Goal: Task Accomplishment & Management: Complete application form

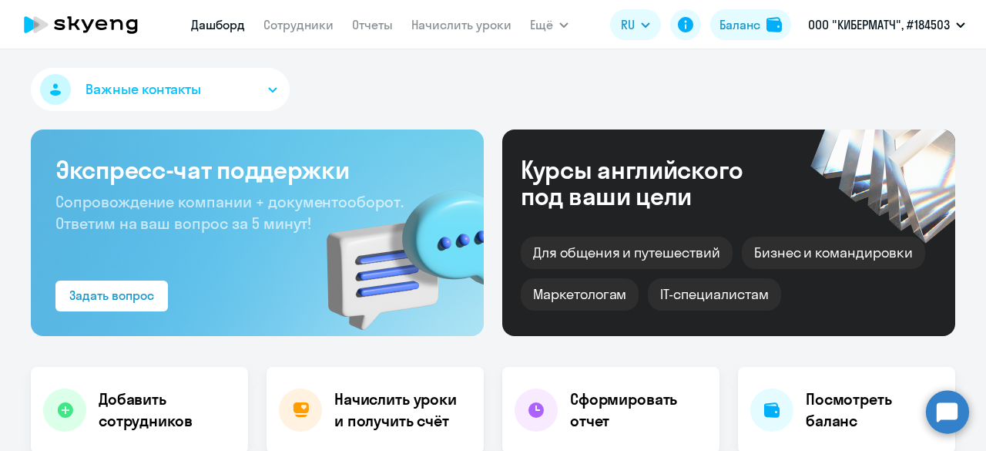
select select "30"
click at [319, 21] on link "Сотрудники" at bounding box center [299, 24] width 70 height 15
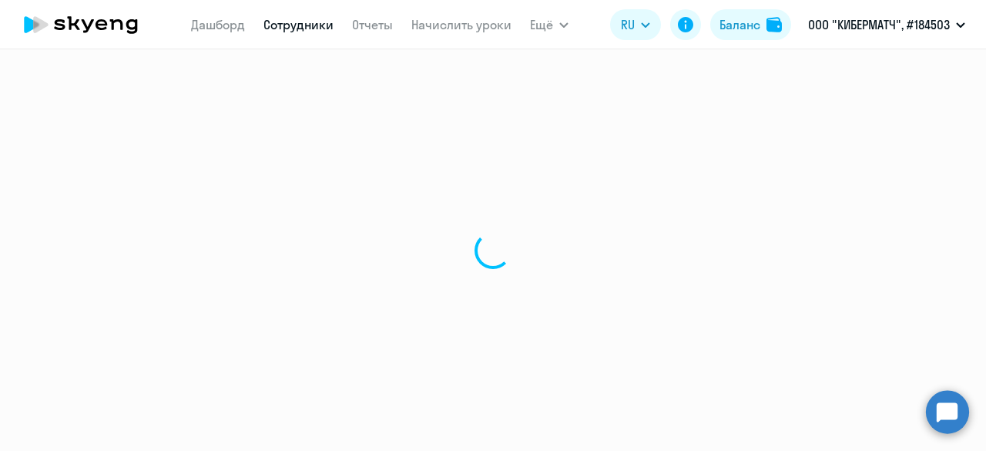
select select "30"
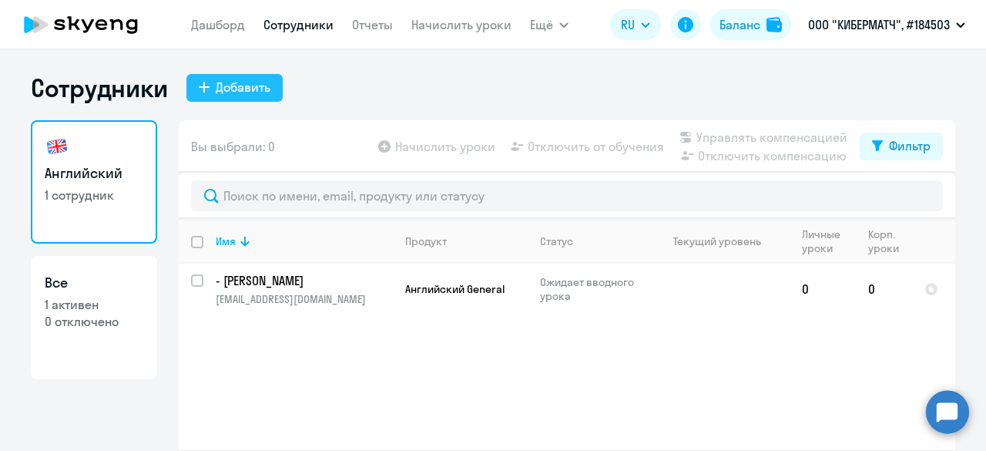
click at [229, 92] on div "Добавить" at bounding box center [243, 87] width 55 height 18
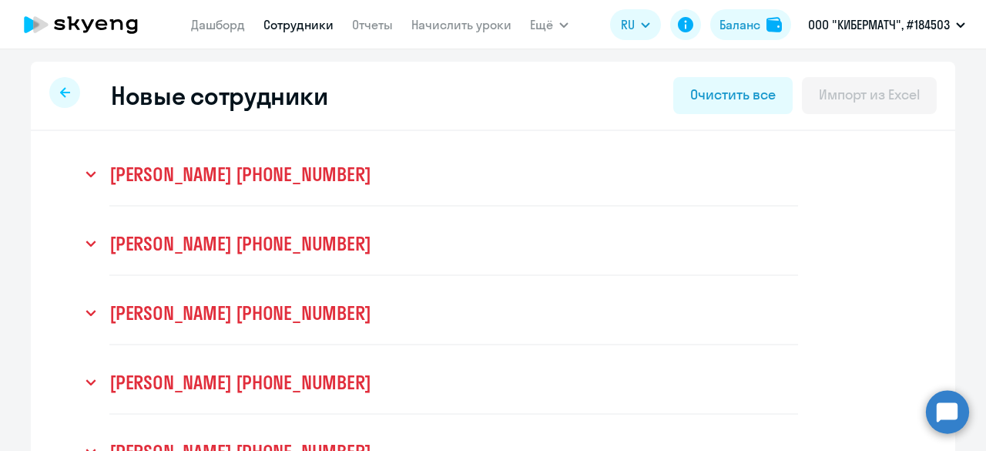
click at [62, 69] on div "Новые сотрудники Очистить все Импорт из Excel" at bounding box center [493, 96] width 925 height 69
click at [60, 87] on icon at bounding box center [65, 92] width 10 height 11
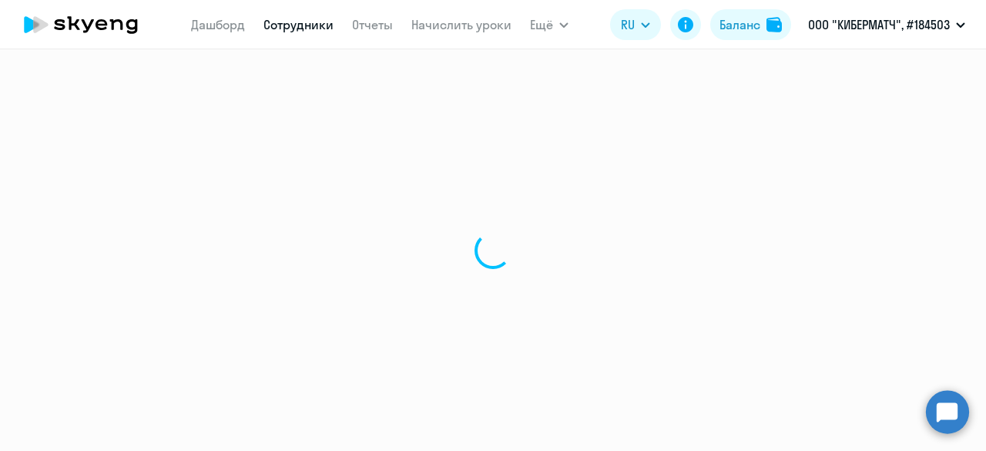
click at [693, 87] on div at bounding box center [493, 249] width 986 height 401
select select "30"
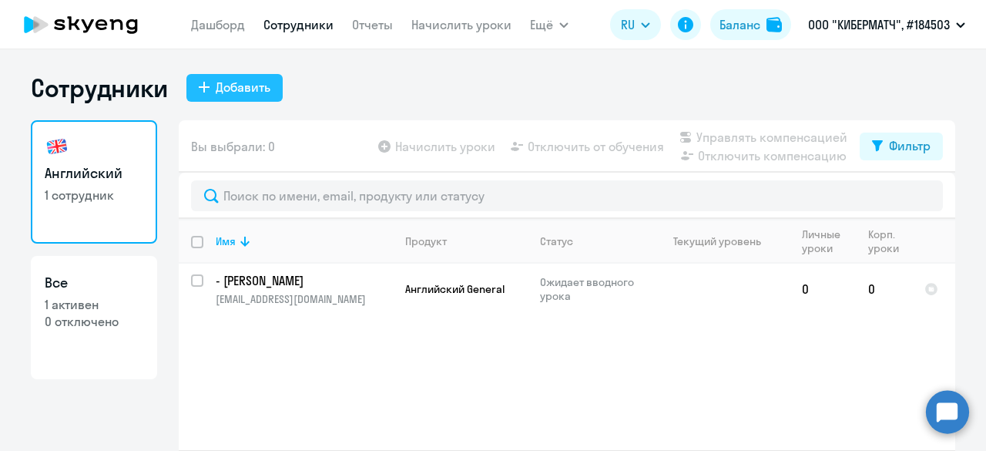
click at [233, 92] on div "Добавить" at bounding box center [243, 87] width 55 height 18
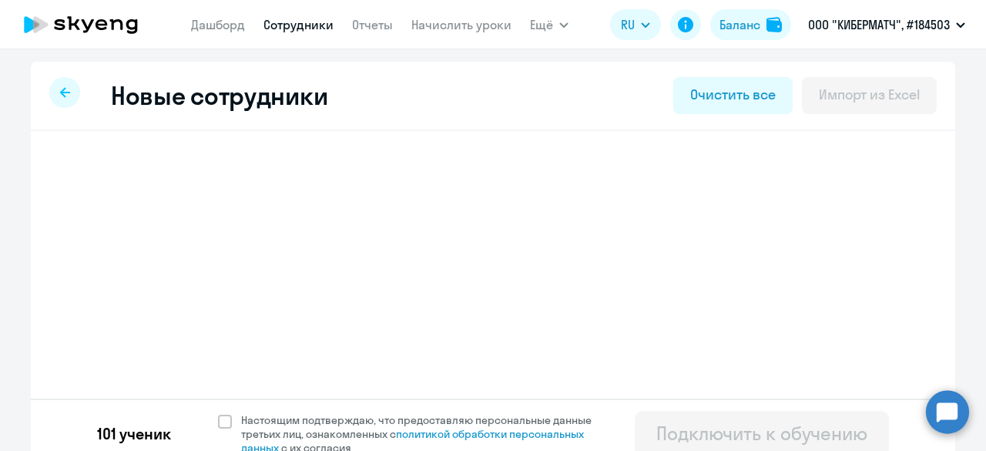
click at [680, 98] on button "Очистить все" at bounding box center [733, 95] width 119 height 37
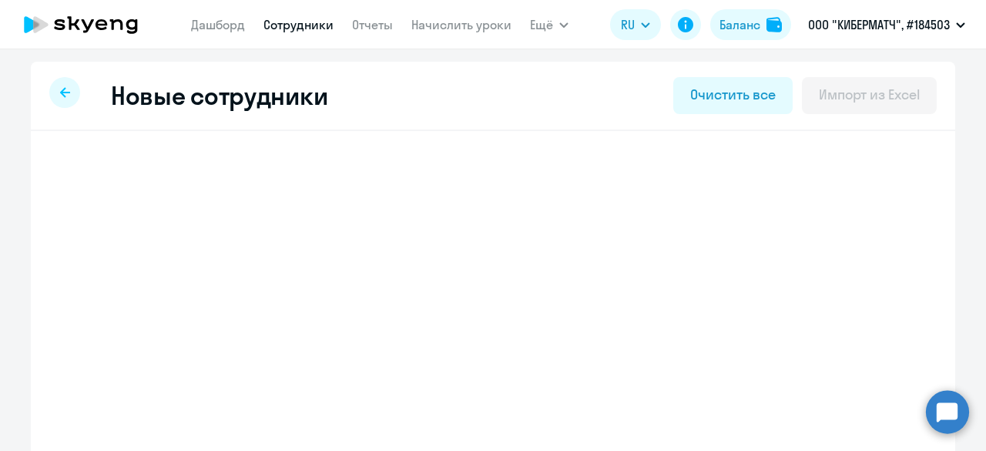
click at [700, 98] on div "Очистить все" at bounding box center [732, 95] width 85 height 20
select select "english_adult_not_native_speaker"
select select "3"
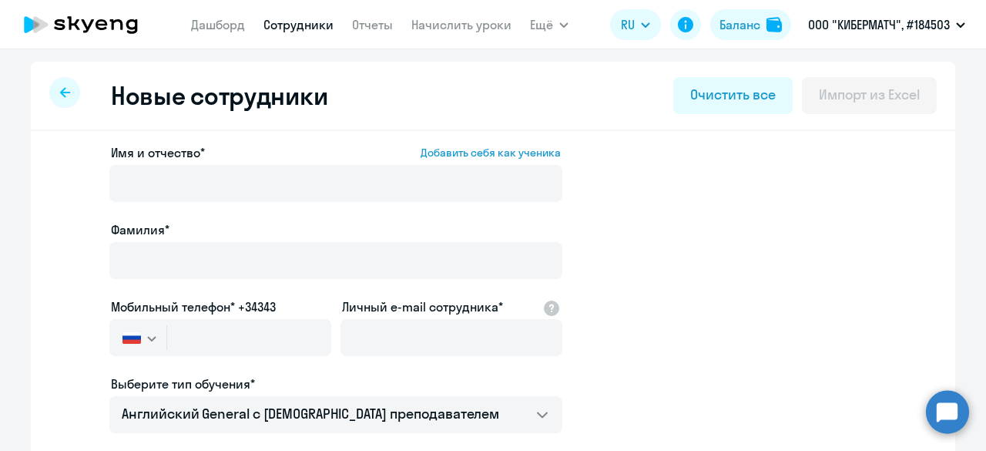
click at [728, 73] on div "Новые сотрудники Очистить все Импорт из Excel" at bounding box center [493, 96] width 925 height 69
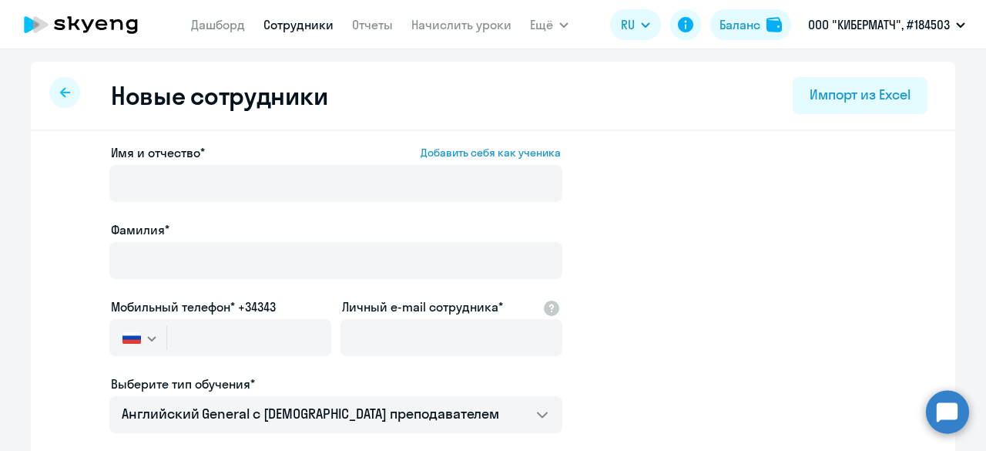
scroll to position [18, 0]
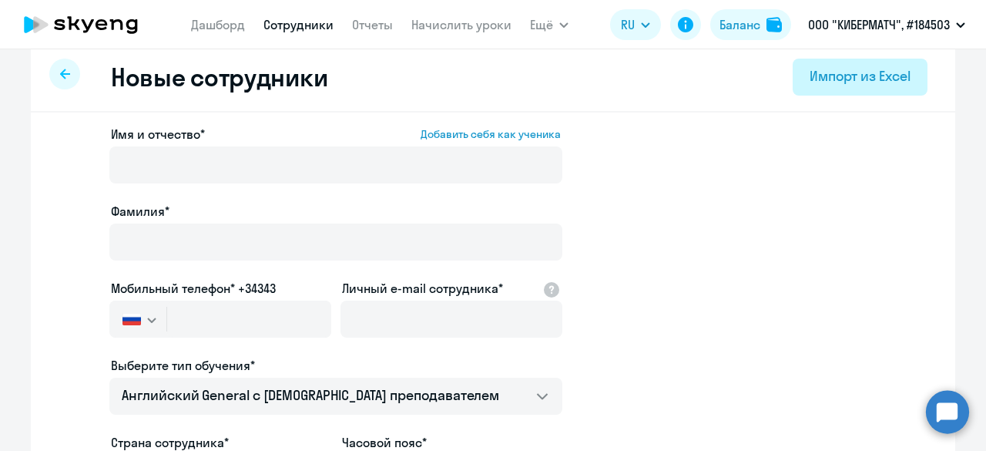
click at [799, 86] on button "Импорт из Excel" at bounding box center [860, 77] width 135 height 37
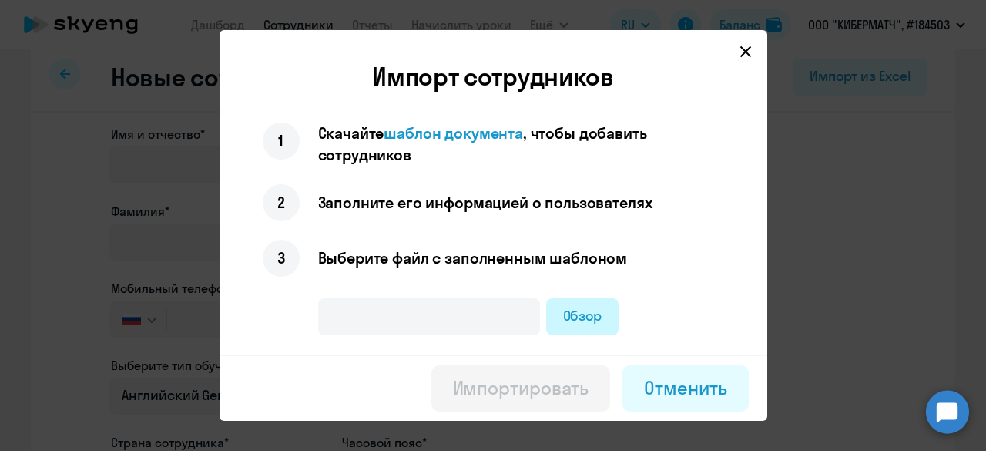
click at [598, 301] on label "Обзор" at bounding box center [582, 316] width 73 height 37
click at [0, 0] on input "Обзор" at bounding box center [0, 0] width 0 height 0
type input "Сотрудники 1.0 (1).xlsx"
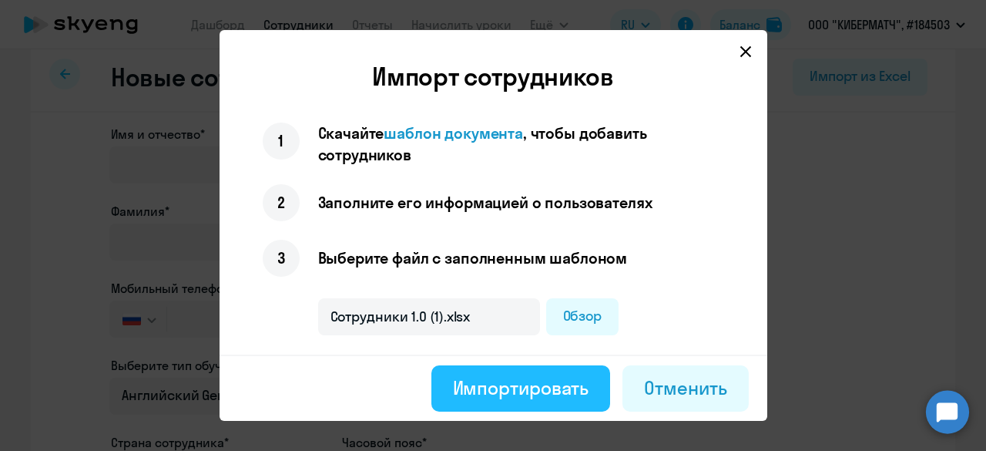
click at [496, 408] on button "Импортировать" at bounding box center [522, 388] width 180 height 46
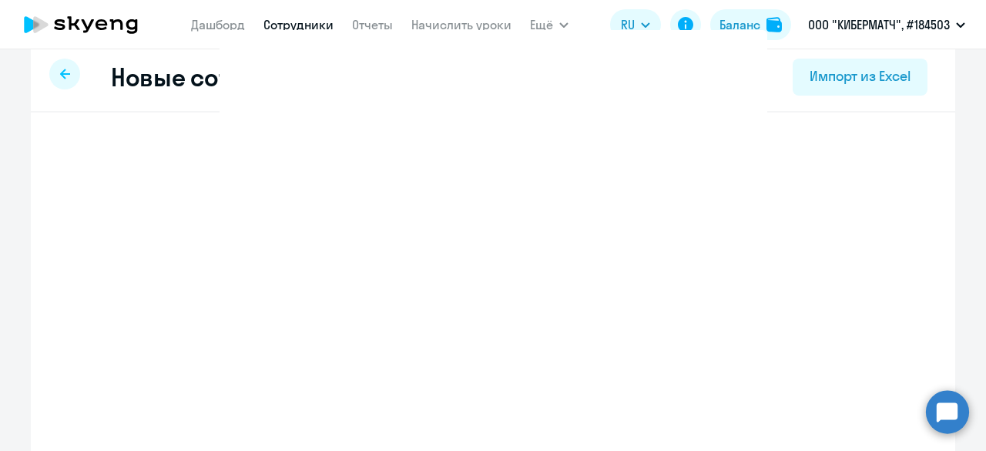
select select "english_adult_not_native_speaker"
select select "3"
select select "english_adult_not_native_speaker"
select select "3"
select select "english_adult_not_native_speaker"
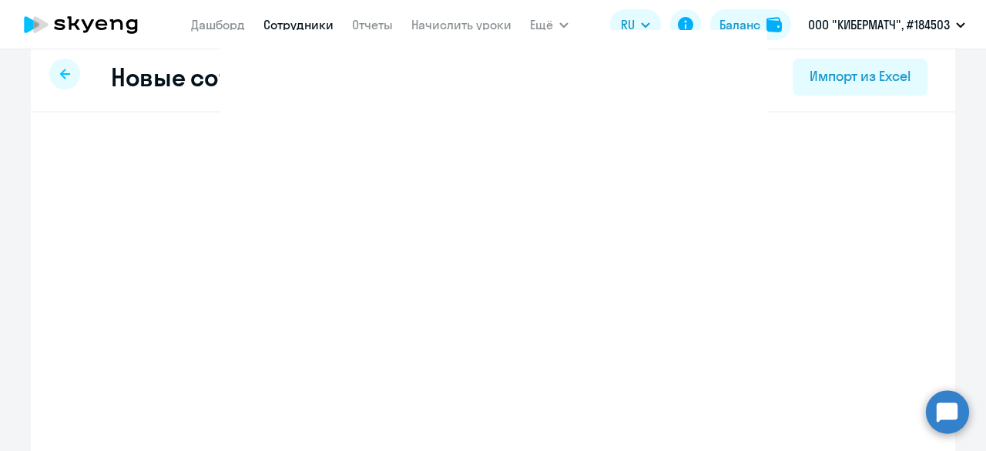
select select "3"
select select "english_adult_not_native_speaker"
select select "3"
select select "english_adult_not_native_speaker"
select select "3"
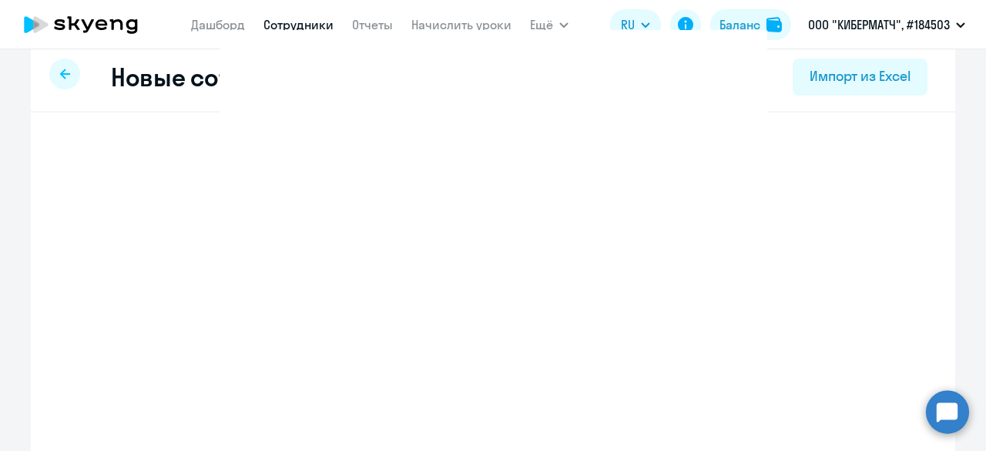
select select "english_adult_not_native_speaker"
select select "3"
select select "english_adult_not_native_speaker"
select select "3"
select select "english_adult_not_native_speaker"
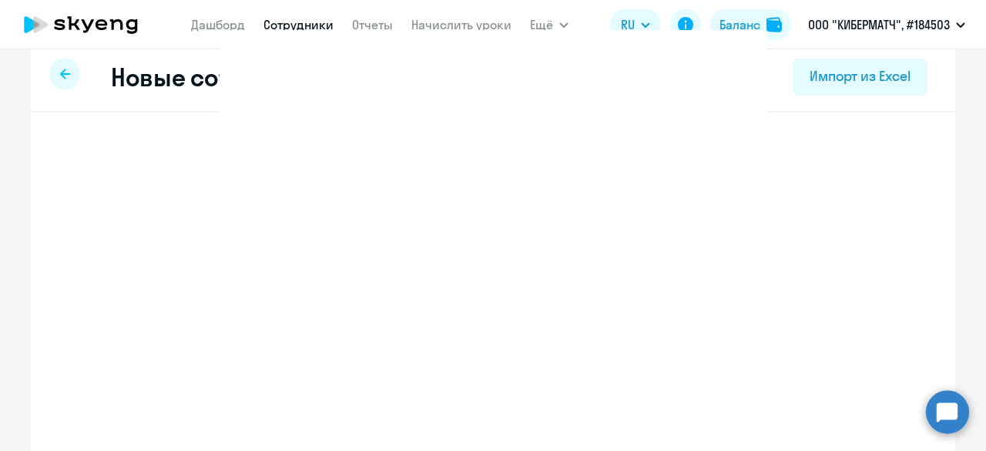
select select "3"
select select "english_adult_not_native_speaker"
select select "3"
select select "english_adult_not_native_speaker"
select select "3"
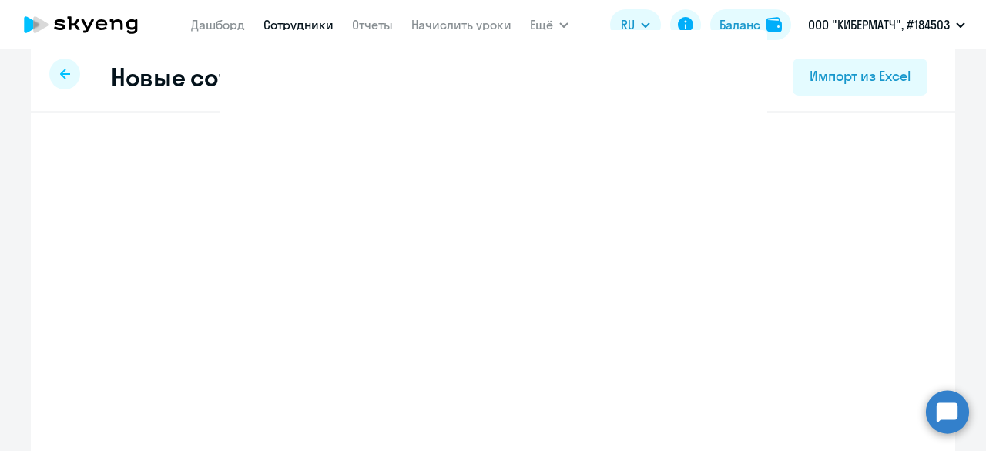
select select "english_adult_not_native_speaker"
select select "3"
select select "english_adult_not_native_speaker"
select select "3"
select select "english_adult_not_native_speaker"
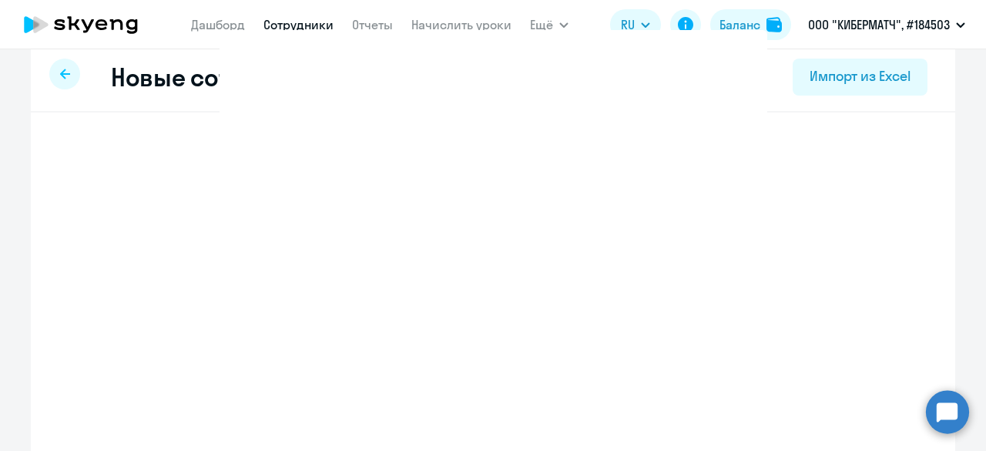
select select "3"
select select "english_adult_not_native_speaker"
select select "3"
select select "english_adult_not_native_speaker"
select select "3"
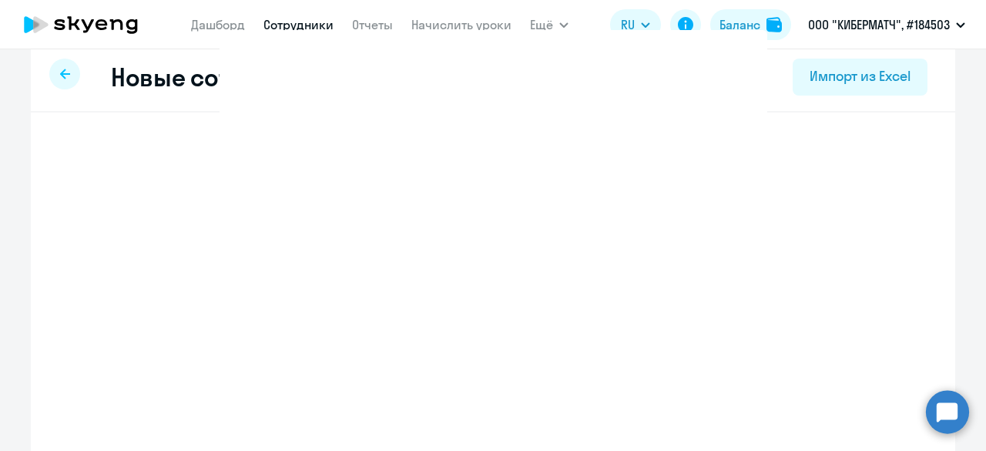
select select "english_adult_not_native_speaker"
select select "3"
select select "english_adult_not_native_speaker"
select select "3"
select select "english_adult_not_native_speaker"
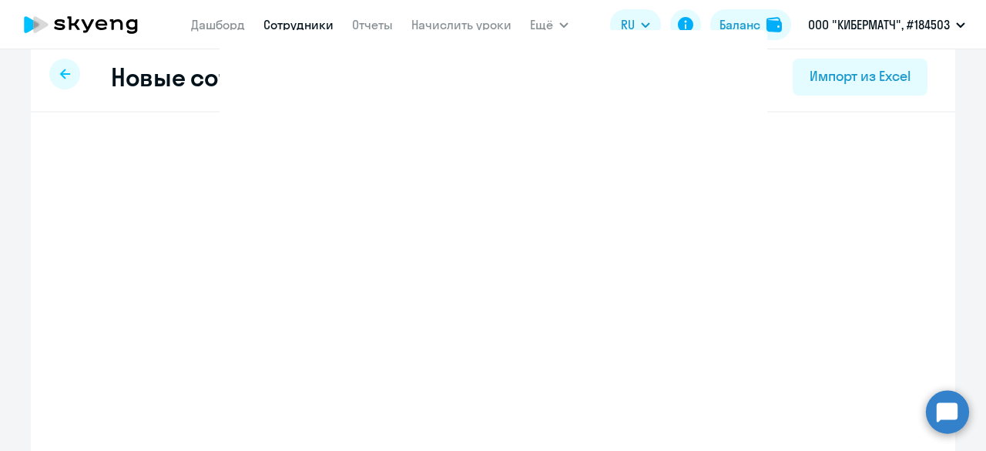
select select "3"
select select "english_adult_not_native_speaker"
select select "3"
select select "english_adult_not_native_speaker"
select select "3"
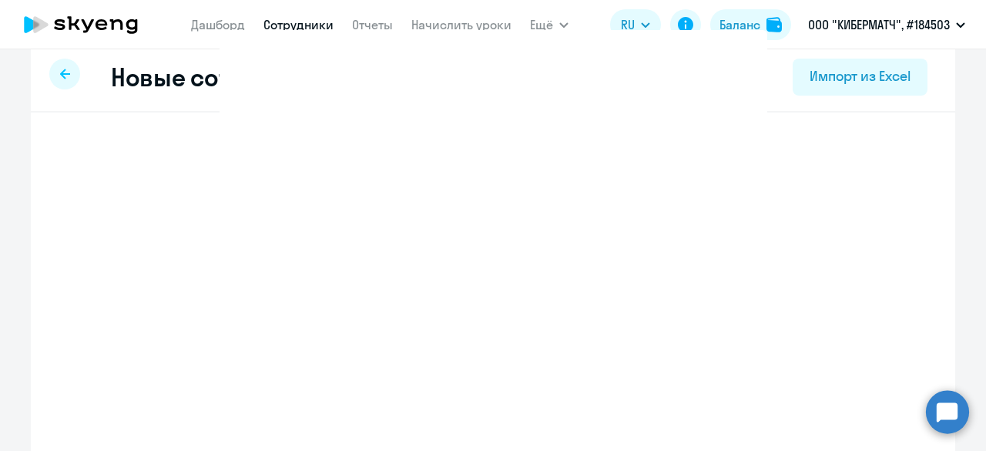
select select "english_adult_not_native_speaker"
select select "3"
select select "english_adult_not_native_speaker"
select select "3"
select select "english_adult_not_native_speaker"
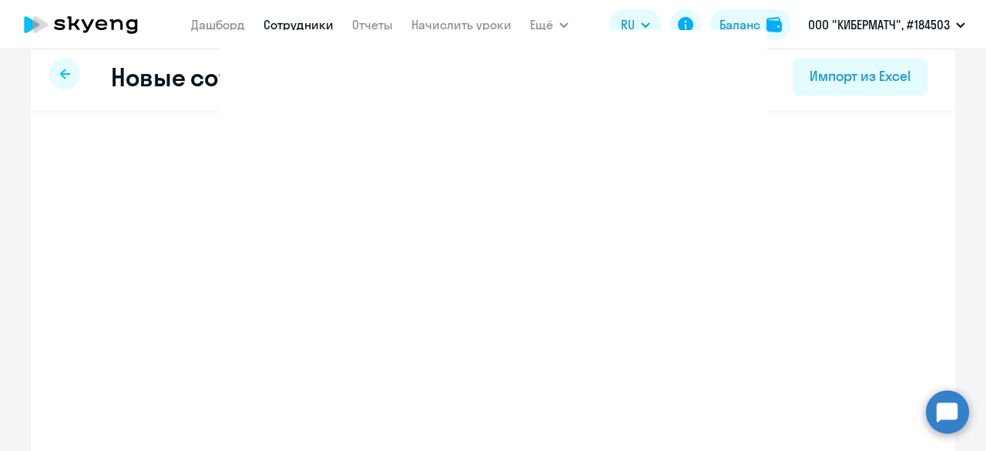
select select "3"
select select "english_adult_not_native_speaker"
select select "3"
select select "english_adult_not_native_speaker"
select select "3"
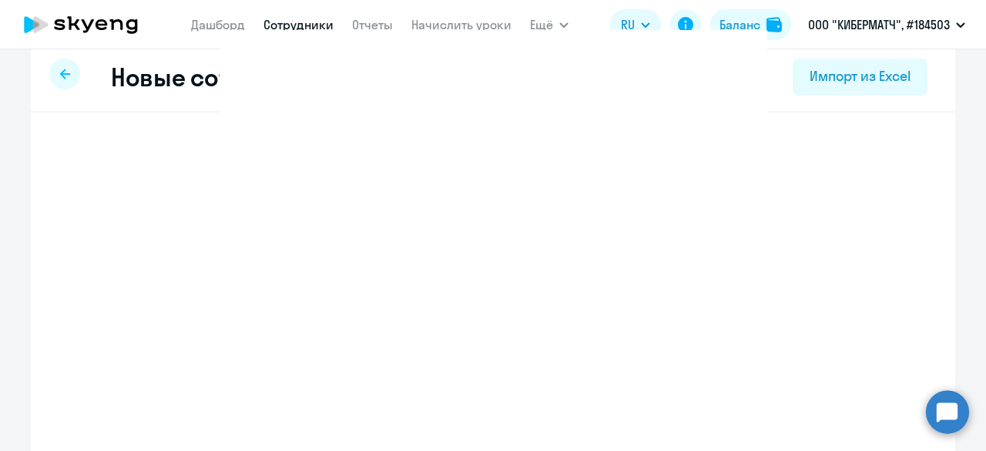
select select "english_adult_not_native_speaker"
select select "3"
select select "english_adult_not_native_speaker"
select select "3"
select select "english_adult_not_native_speaker"
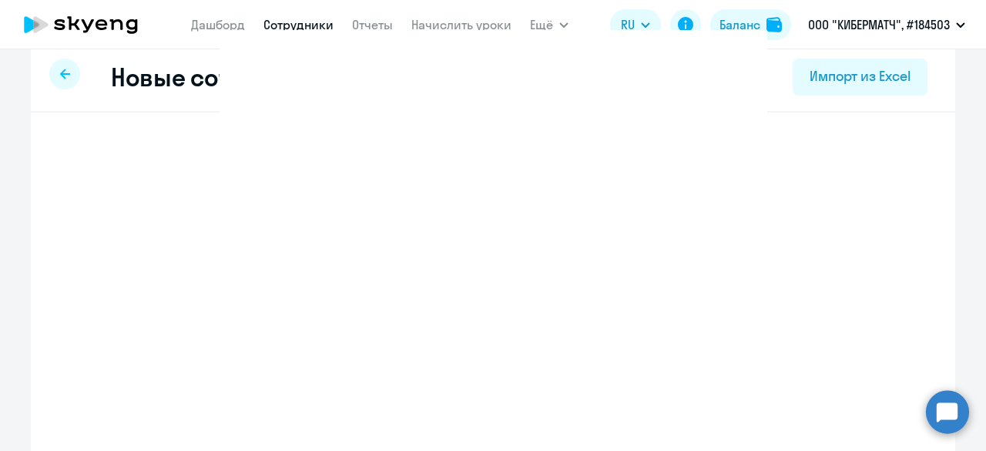
select select "3"
select select "english_adult_not_native_speaker"
select select "3"
select select "english_adult_not_native_speaker"
select select "3"
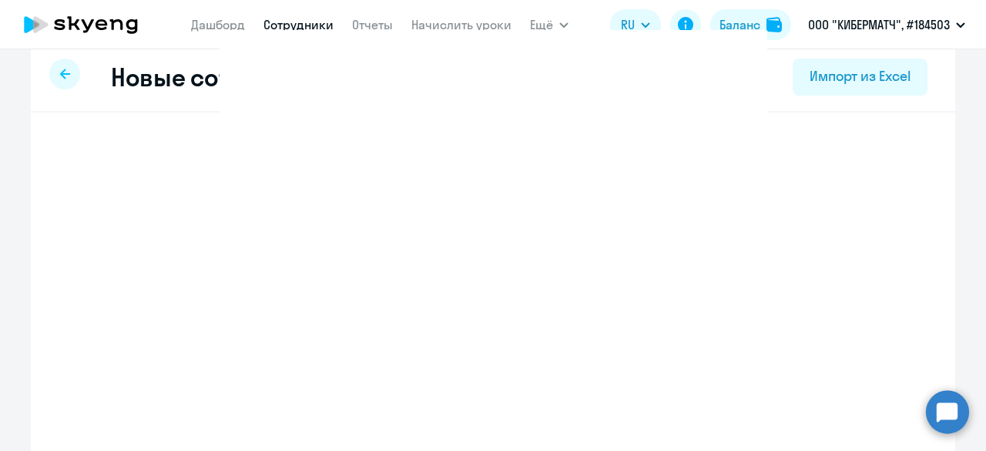
select select "english_adult_not_native_speaker"
select select "3"
select select "english_adult_not_native_speaker"
select select "3"
select select "english_adult_not_native_speaker"
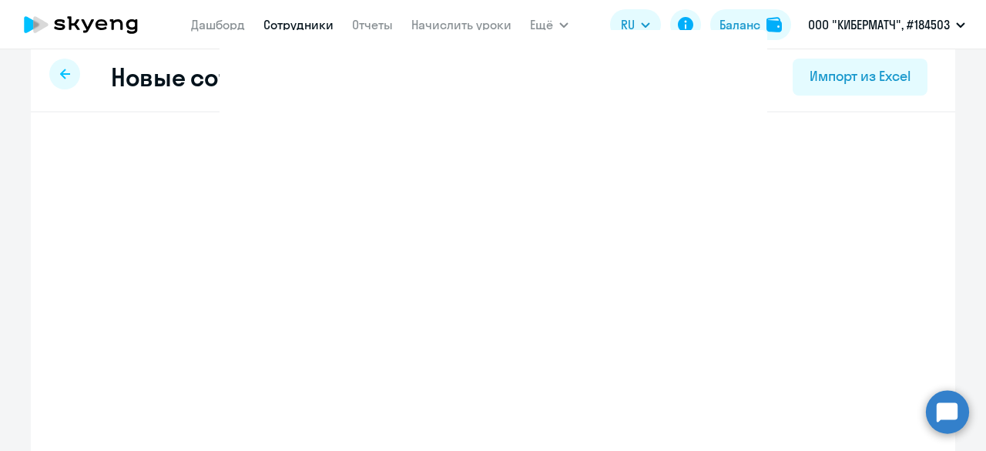
select select "3"
select select "english_adult_not_native_speaker"
select select "3"
select select "english_adult_not_native_speaker"
select select "3"
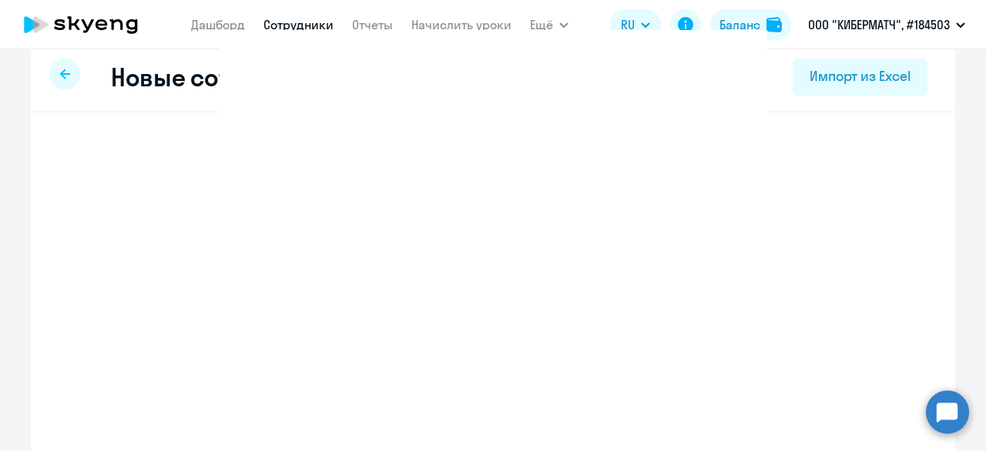
select select "english_adult_not_native_speaker"
select select "3"
select select "english_adult_not_native_speaker"
select select "3"
select select "english_adult_not_native_speaker"
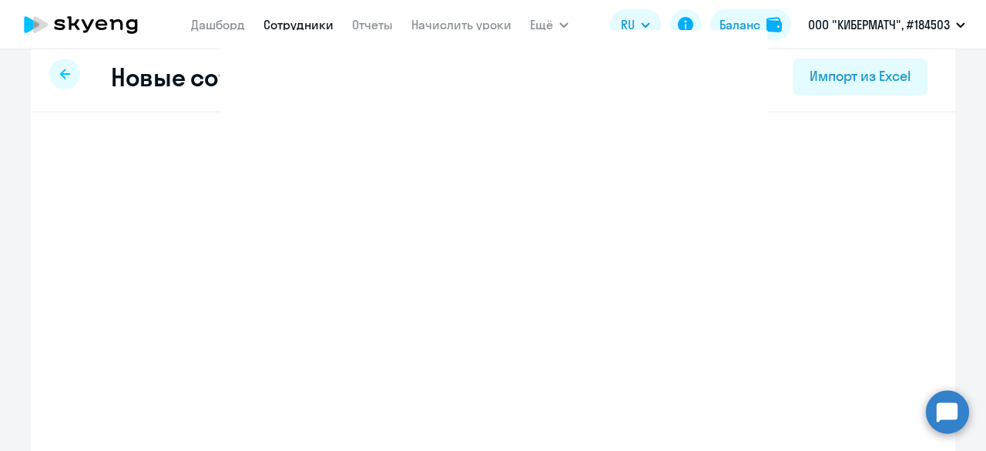
select select "3"
select select "english_adult_not_native_speaker"
select select "3"
select select "english_adult_not_native_speaker"
select select "3"
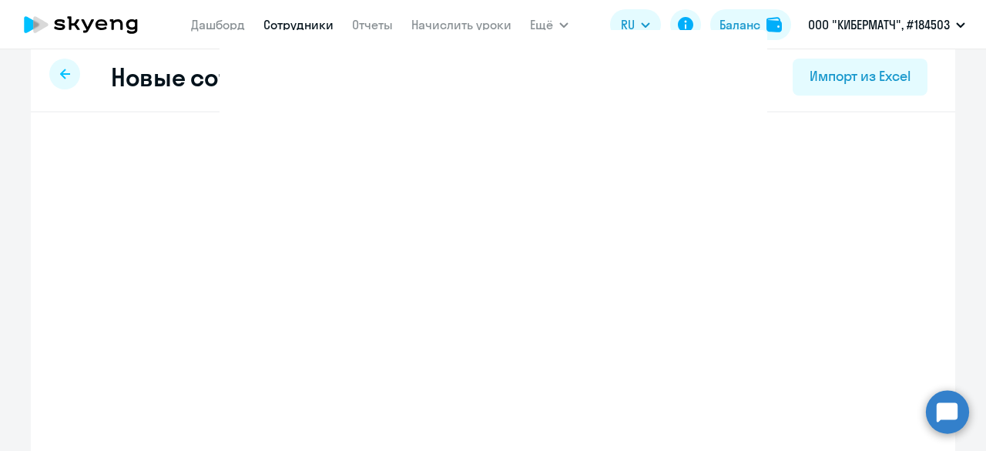
select select "english_adult_not_native_speaker"
select select "3"
select select "english_adult_not_native_speaker"
select select "3"
select select "english_adult_not_native_speaker"
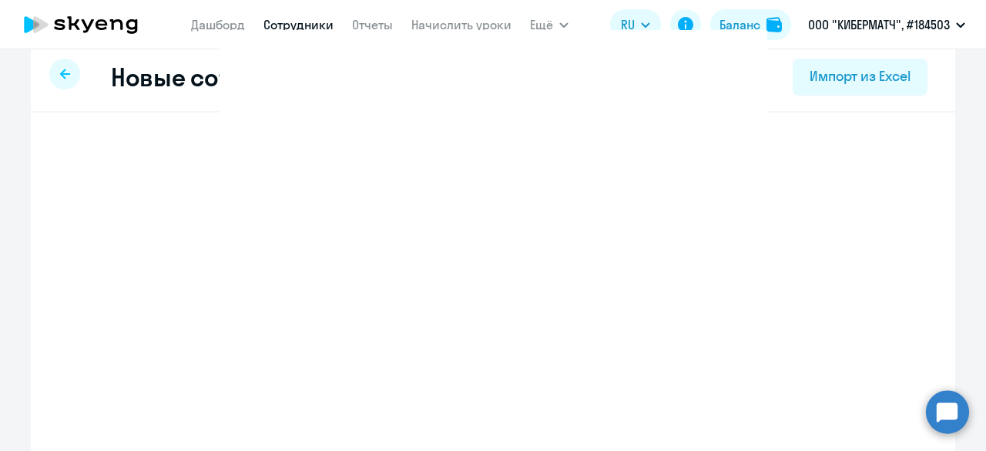
select select "3"
select select "english_adult_not_native_speaker"
select select "3"
select select "english_adult_not_native_speaker"
select select "3"
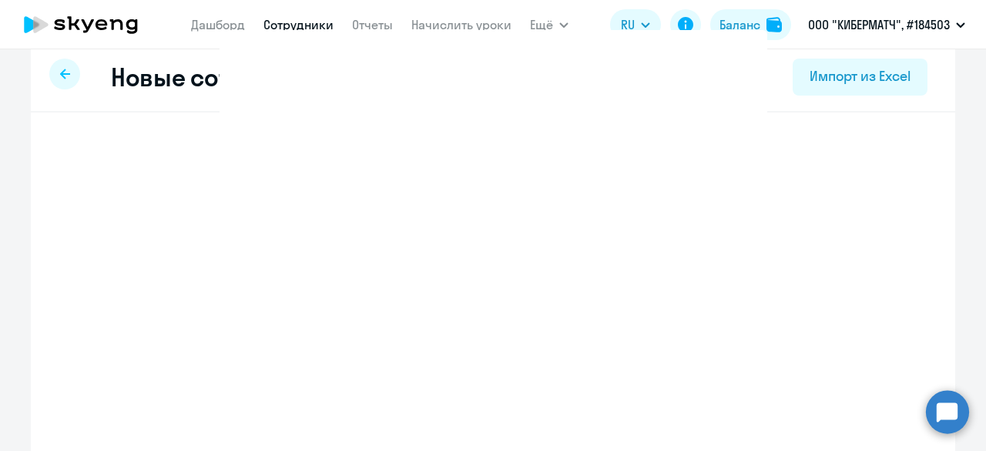
select select "english_adult_not_native_speaker"
select select "3"
select select "english_adult_not_native_speaker"
select select "3"
select select "english_adult_not_native_speaker"
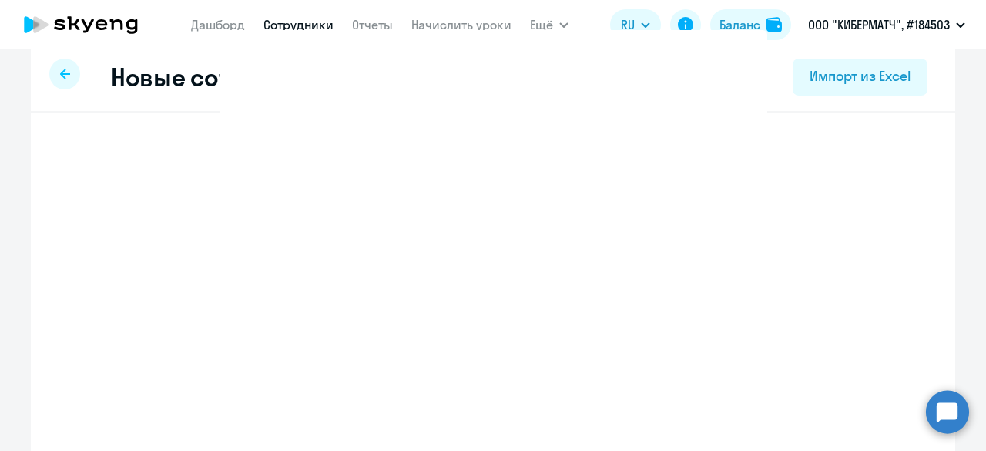
select select "3"
select select "english_adult_not_native_speaker"
select select "3"
select select "english_adult_not_native_speaker"
select select "3"
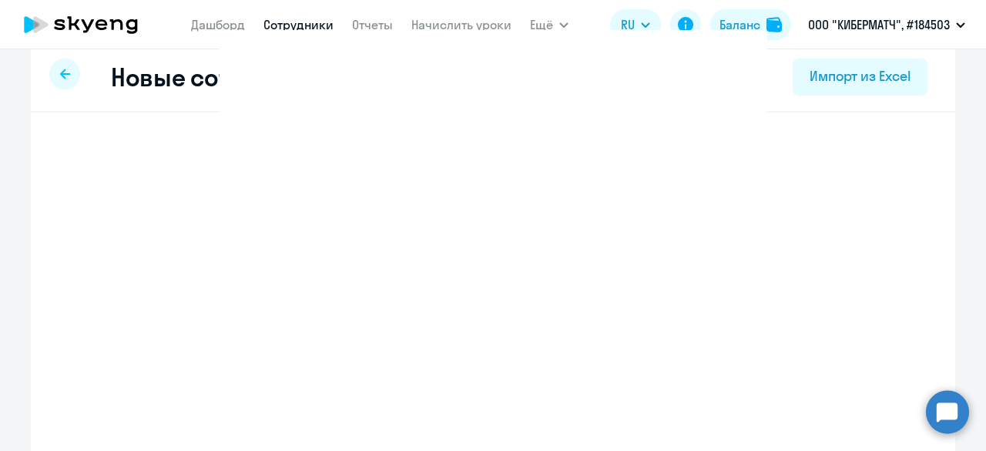
select select "english_adult_not_native_speaker"
select select "3"
select select "english_adult_not_native_speaker"
select select "3"
select select "english_adult_not_native_speaker"
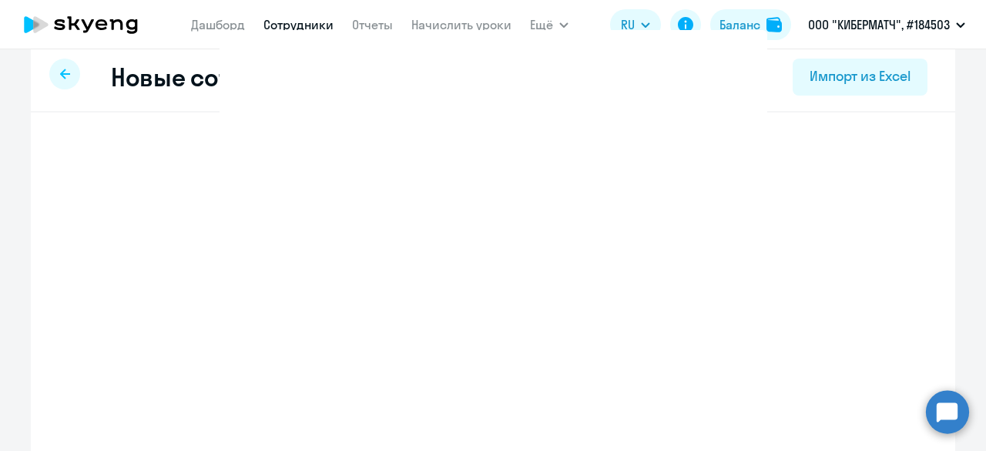
select select "3"
select select "english_adult_not_native_speaker"
select select "3"
select select "english_adult_not_native_speaker"
select select "3"
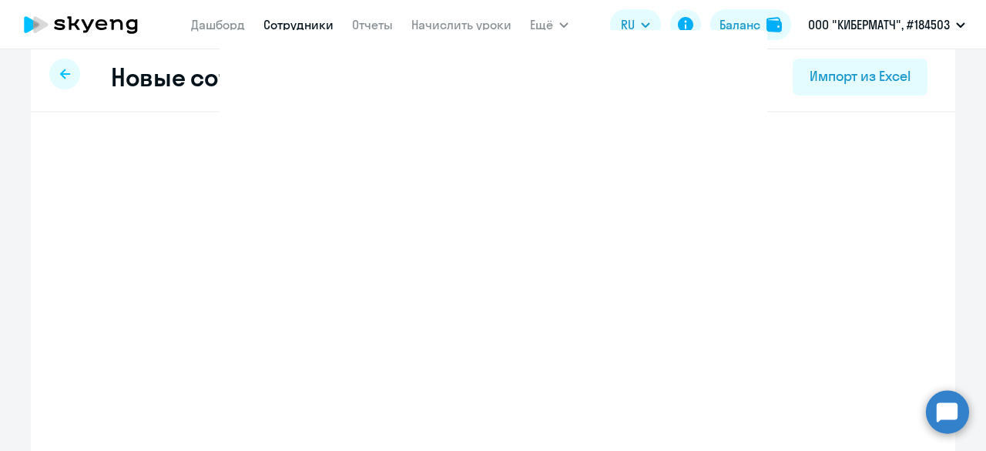
select select "english_adult_not_native_speaker"
select select "3"
select select "english_adult_not_native_speaker"
select select "3"
select select "english_adult_not_native_speaker"
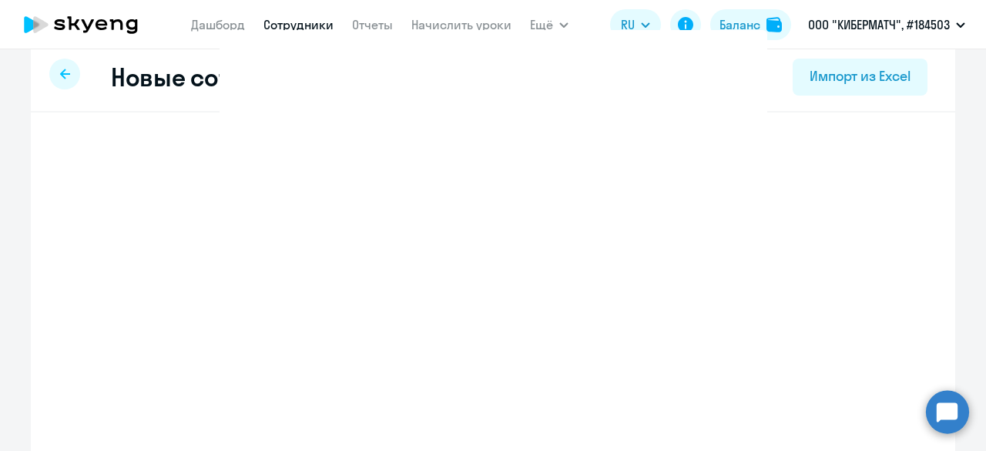
select select "3"
select select "english_adult_not_native_speaker"
select select "3"
select select "english_adult_not_native_speaker"
select select "3"
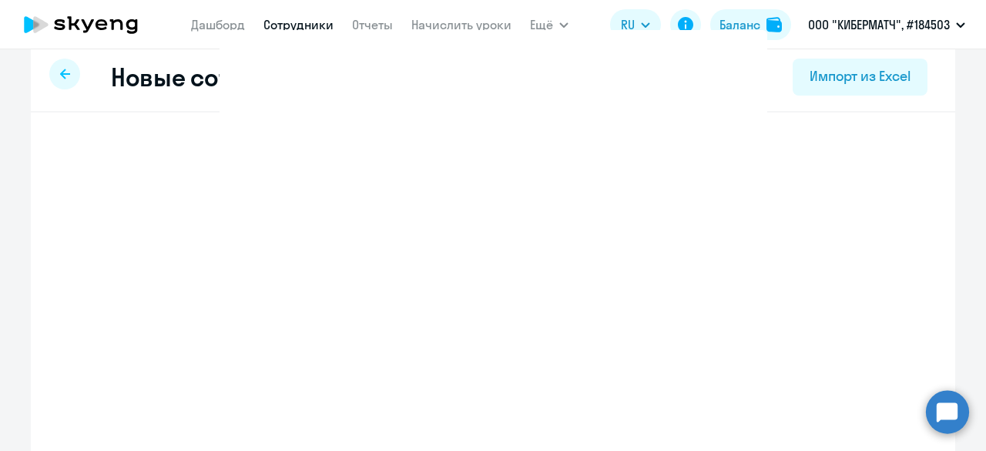
select select "english_adult_not_native_speaker"
select select "3"
select select "english_adult_not_native_speaker"
select select "3"
select select "english_adult_not_native_speaker"
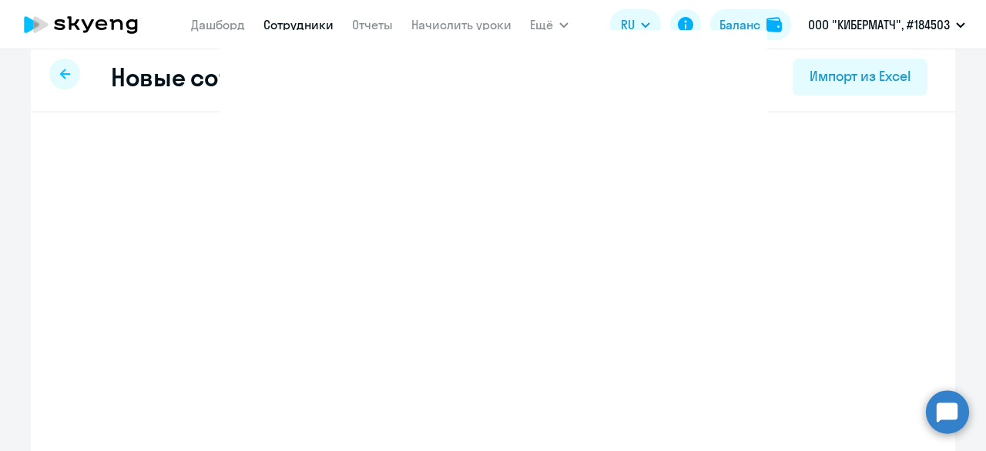
select select "3"
select select "english_adult_not_native_speaker"
select select "3"
select select "english_adult_not_native_speaker"
select select "3"
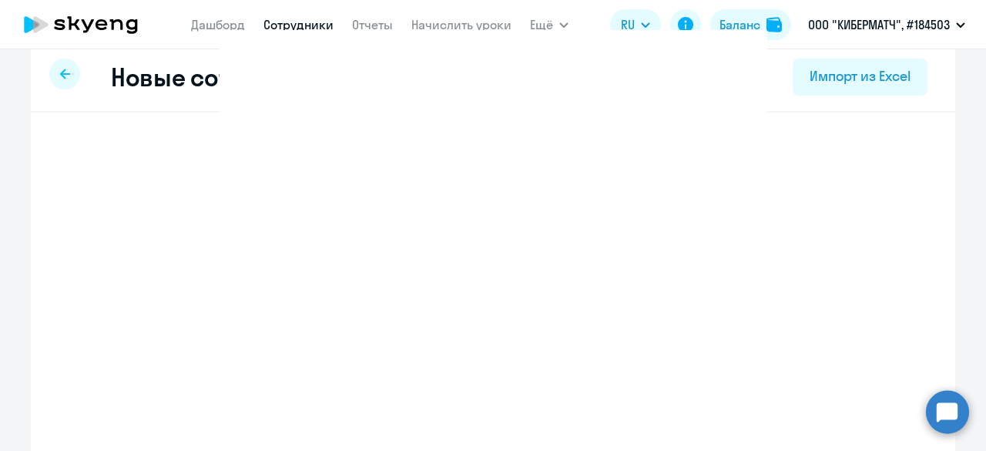
select select "english_adult_not_native_speaker"
select select "3"
select select "english_adult_not_native_speaker"
select select "3"
select select "english_adult_not_native_speaker"
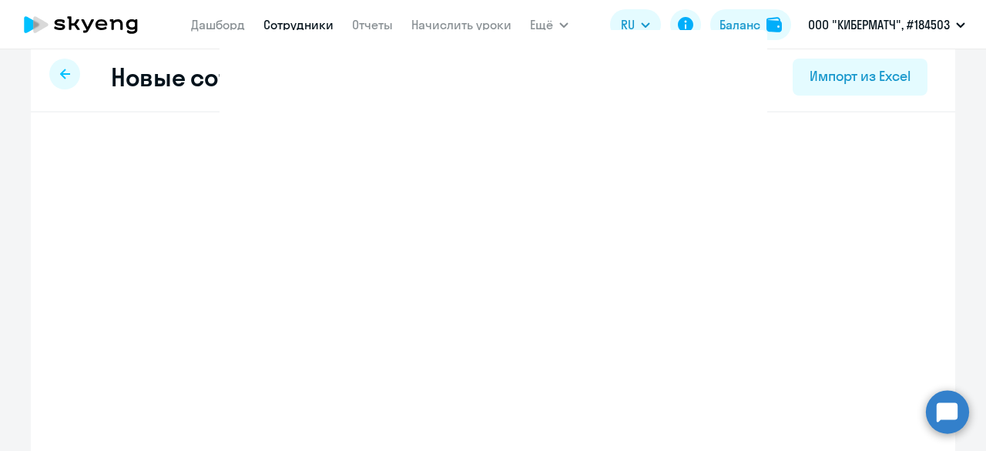
select select "3"
select select "english_adult_not_native_speaker"
select select "3"
select select "english_adult_not_native_speaker"
select select "3"
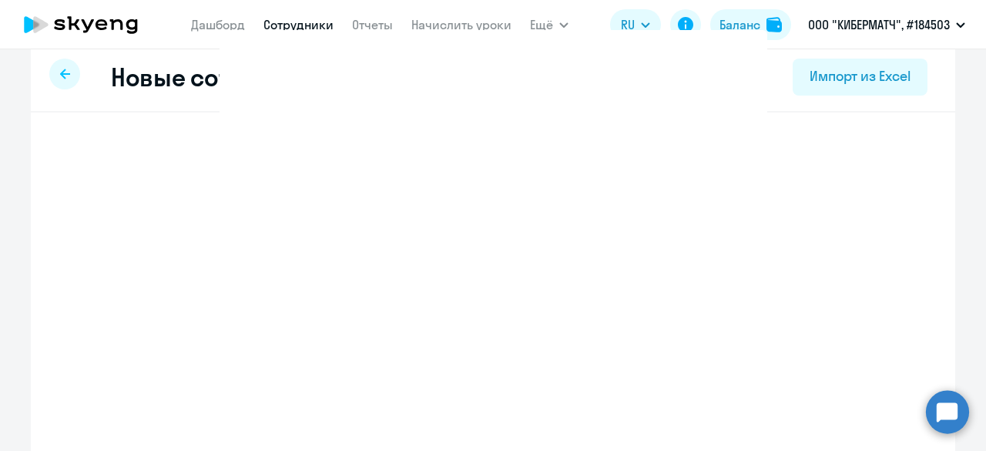
select select "english_adult_not_native_speaker"
select select "3"
select select "english_adult_not_native_speaker"
select select "3"
select select "english_adult_not_native_speaker"
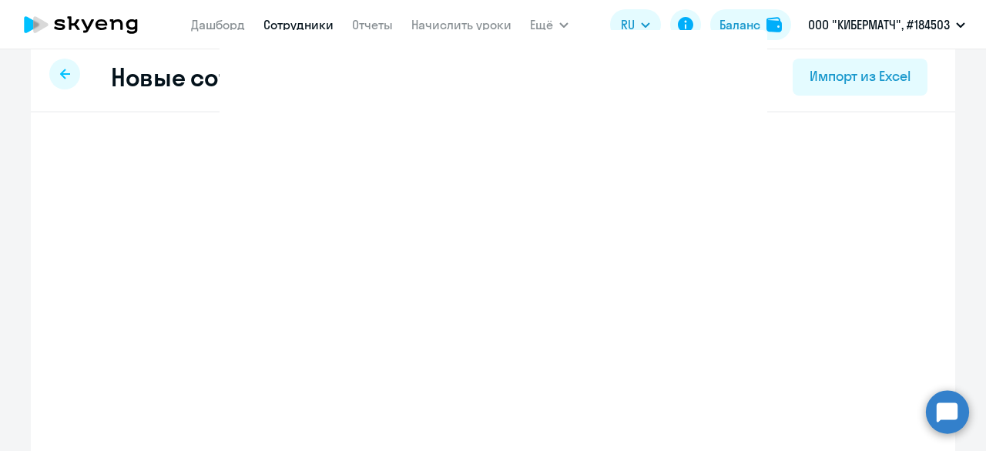
select select "3"
select select "english_adult_not_native_speaker"
select select "3"
select select "english_adult_not_native_speaker"
select select "3"
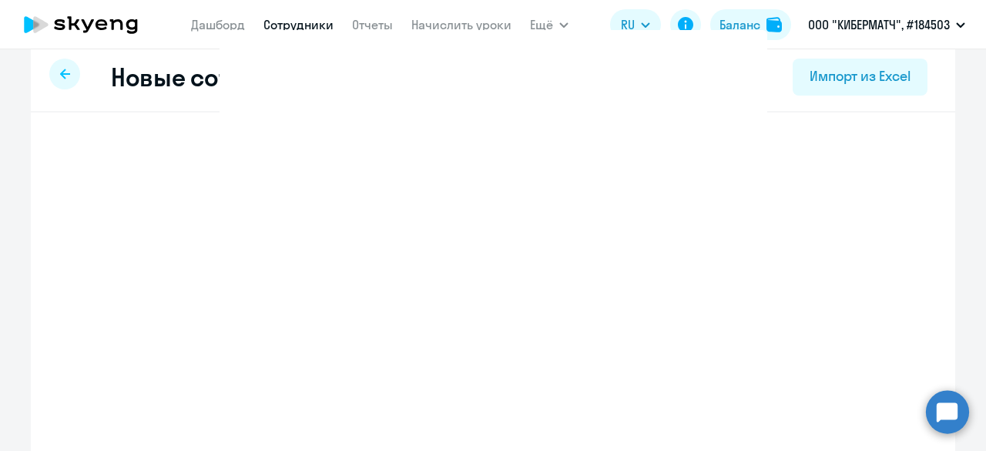
select select "english_adult_not_native_speaker"
select select "3"
select select "english_adult_not_native_speaker"
select select "3"
select select "english_adult_not_native_speaker"
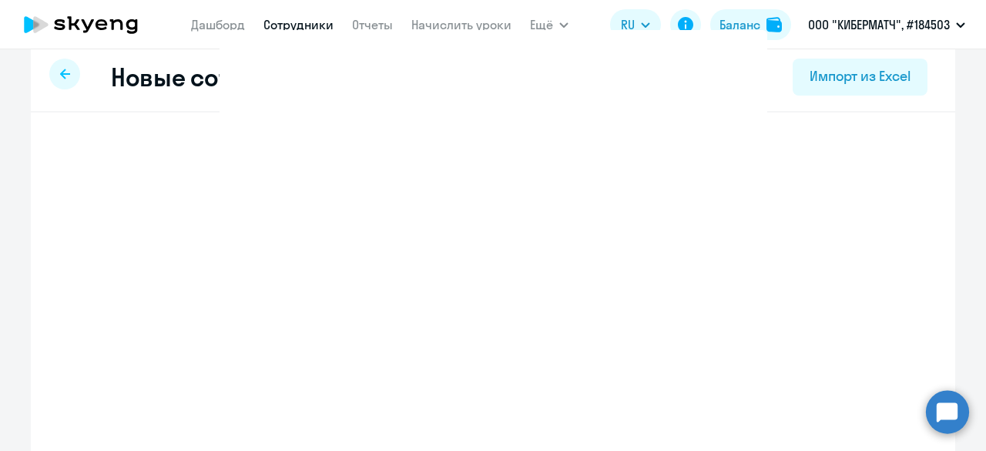
select select "3"
select select "english_adult_not_native_speaker"
select select "3"
select select "english_adult_not_native_speaker"
select select "3"
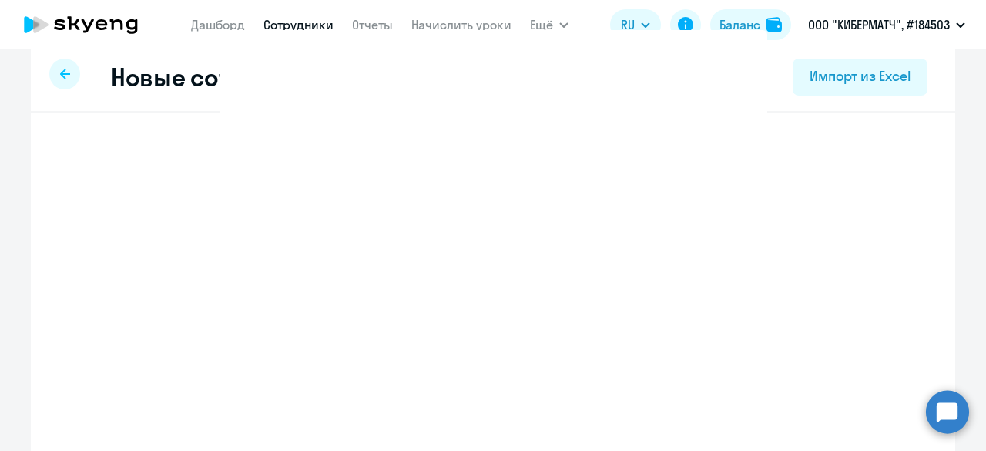
select select "english_adult_not_native_speaker"
select select "3"
select select "english_adult_not_native_speaker"
select select "3"
select select "english_adult_not_native_speaker"
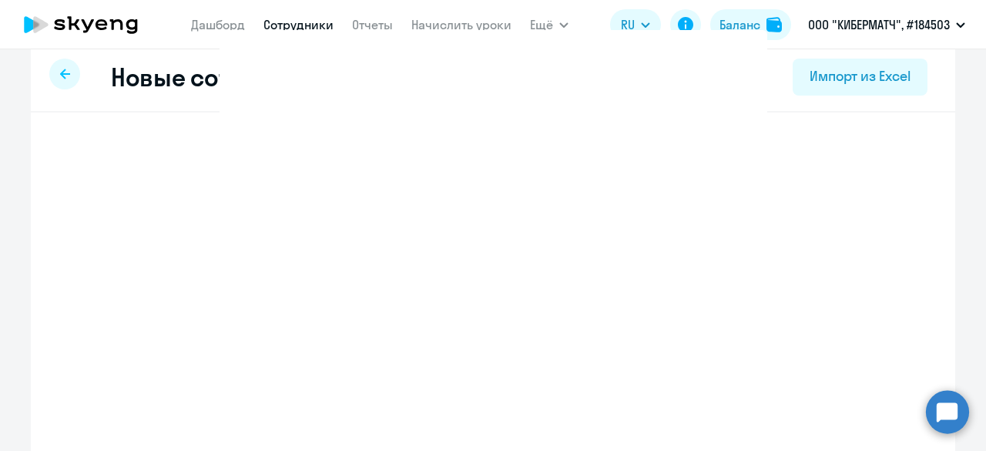
select select "3"
select select "english_adult_not_native_speaker"
select select "3"
select select "english_adult_not_native_speaker"
select select "3"
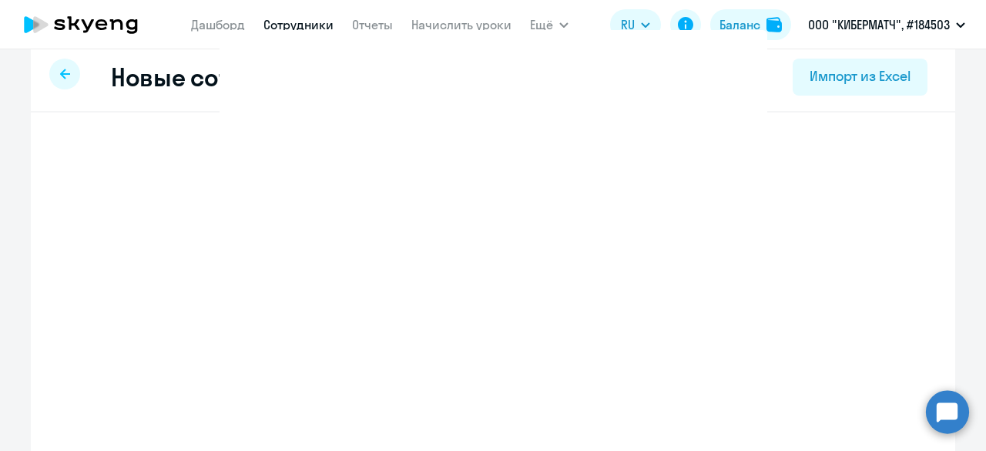
select select "english_adult_not_native_speaker"
select select "3"
select select "english_adult_not_native_speaker"
select select "3"
select select "english_adult_not_native_speaker"
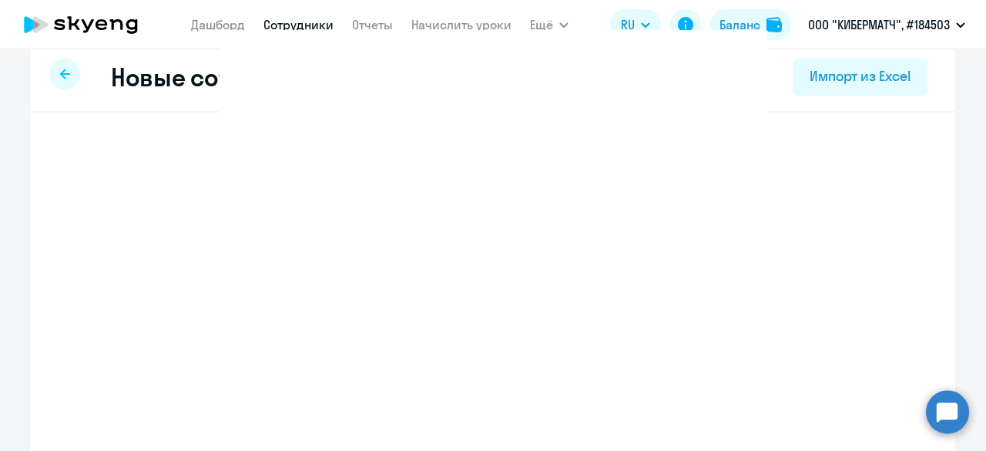
select select "3"
select select "english_adult_not_native_speaker"
select select "3"
select select "english_adult_not_native_speaker"
select select "3"
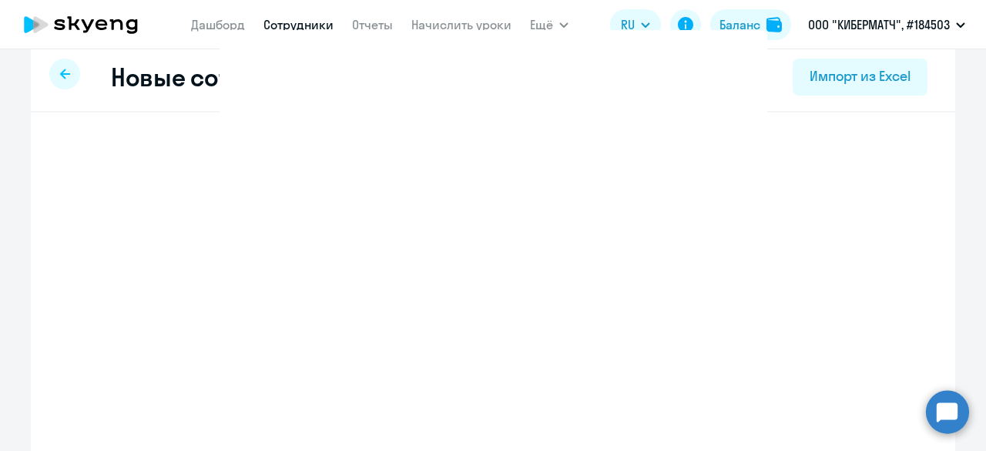
select select "english_adult_not_native_speaker"
select select "3"
select select "english_adult_not_native_speaker"
select select "3"
select select "english_adult_not_native_speaker"
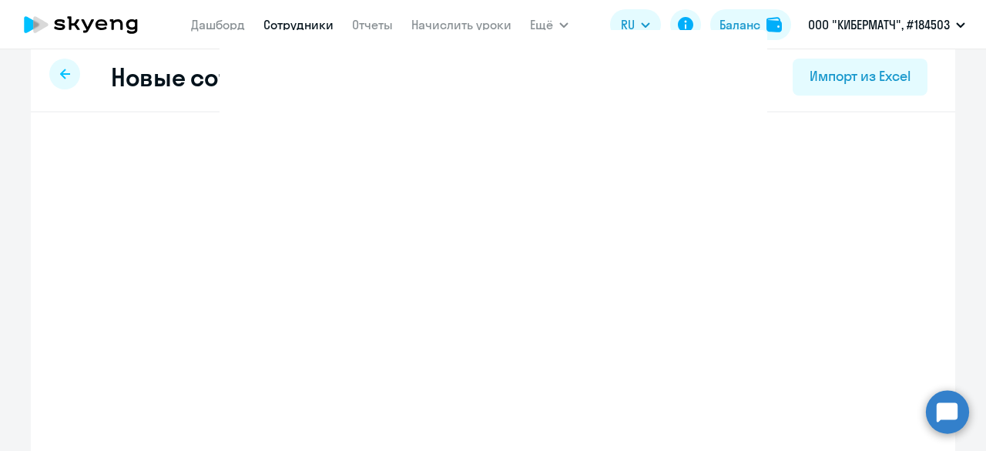
select select "3"
select select "english_adult_not_native_speaker"
select select "3"
select select "english_adult_not_native_speaker"
select select "3"
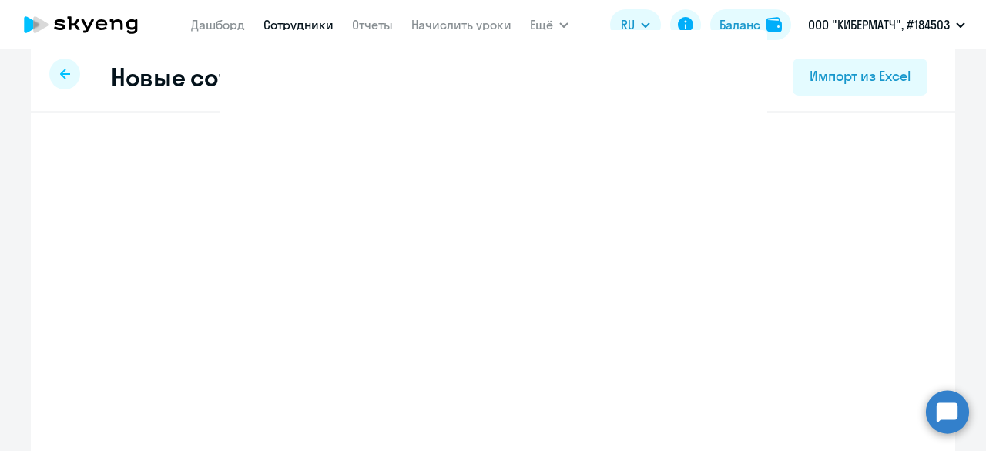
select select "english_adult_not_native_speaker"
select select "3"
select select "english_adult_not_native_speaker"
select select "3"
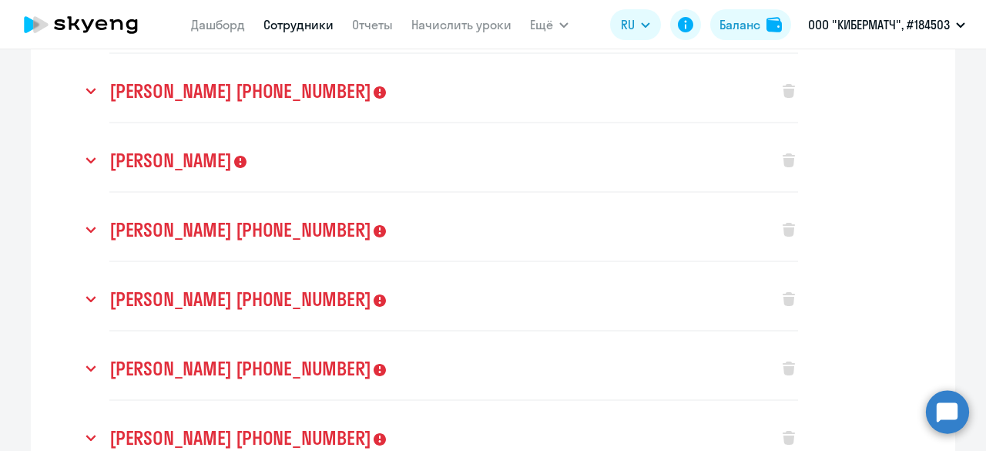
scroll to position [0, 0]
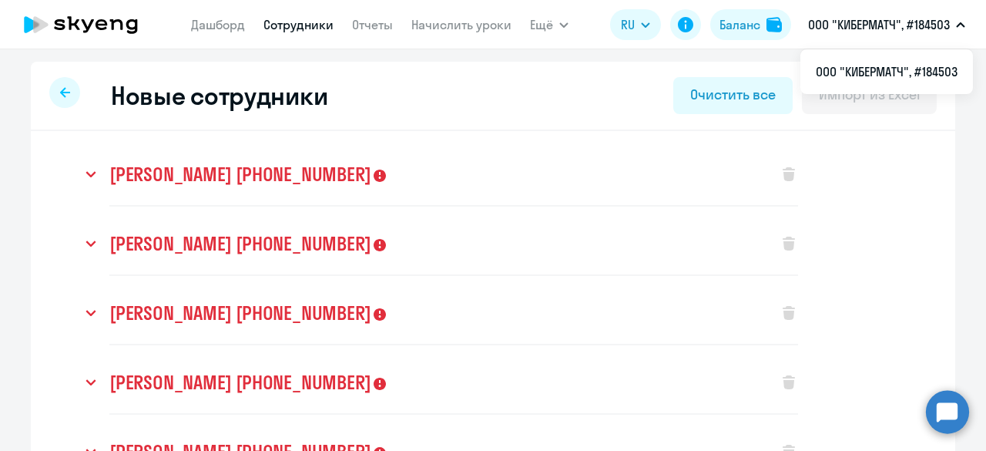
click at [92, 175] on svg-icon at bounding box center [91, 174] width 18 height 18
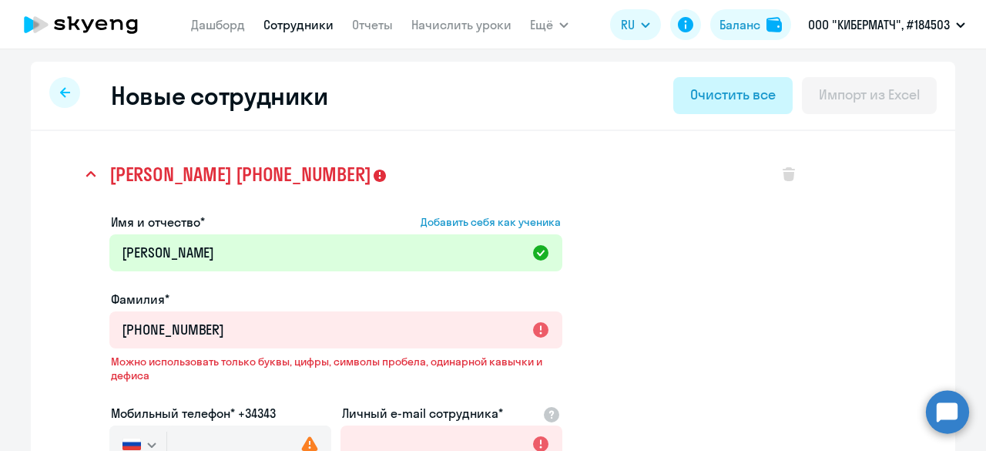
click at [750, 89] on div "Очистить все" at bounding box center [732, 95] width 85 height 20
